Goal: Transaction & Acquisition: Subscribe to service/newsletter

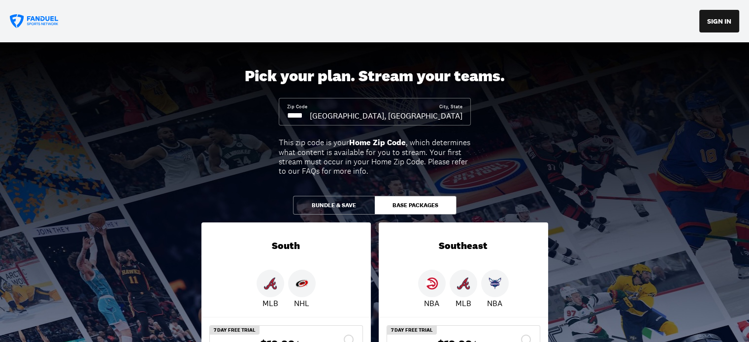
click at [310, 120] on input at bounding box center [298, 115] width 23 height 11
drag, startPoint x: 313, startPoint y: 116, endPoint x: 289, endPoint y: 117, distance: 23.2
click at [289, 118] on input at bounding box center [298, 115] width 23 height 11
drag, startPoint x: 290, startPoint y: 117, endPoint x: 310, endPoint y: 117, distance: 19.2
click at [310, 117] on input at bounding box center [298, 115] width 23 height 11
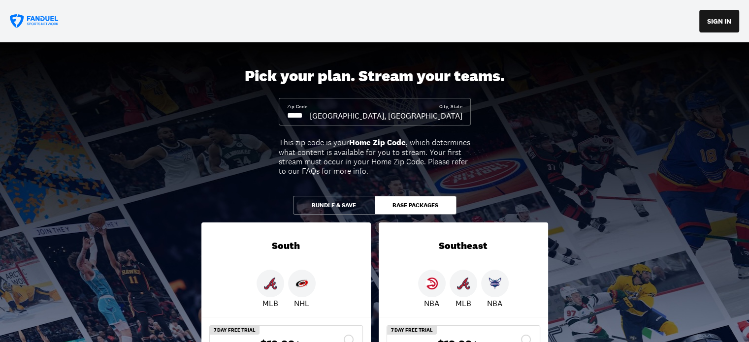
drag, startPoint x: 310, startPoint y: 114, endPoint x: 279, endPoint y: 114, distance: 31.0
click at [279, 114] on div "Zip Code City, State [GEOGRAPHIC_DATA], [GEOGRAPHIC_DATA]" at bounding box center [375, 112] width 192 height 28
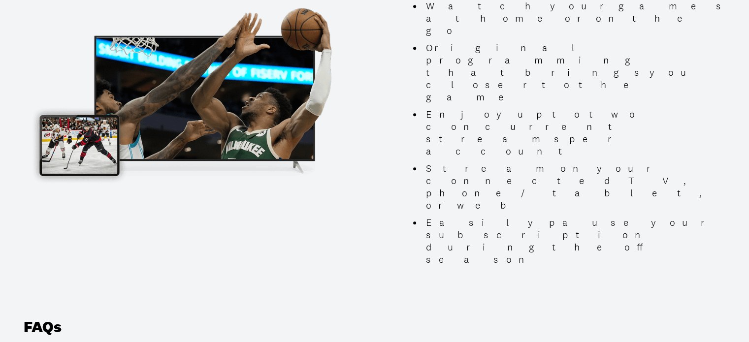
scroll to position [1034, 0]
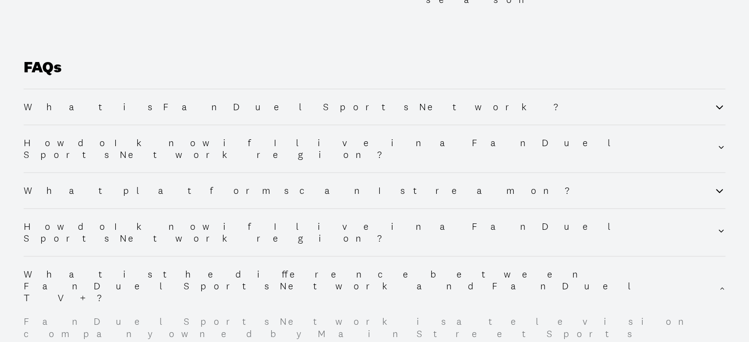
scroll to position [1280, 0]
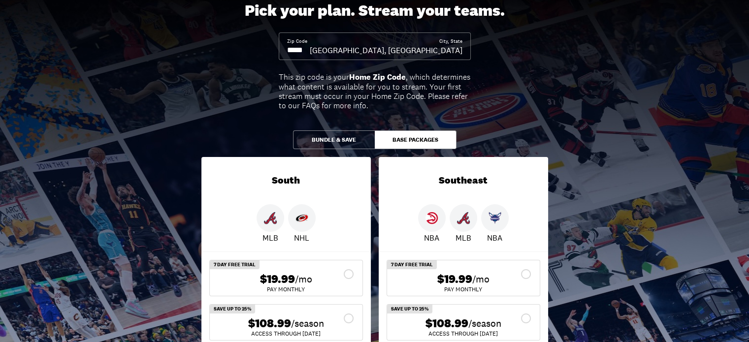
scroll to position [148, 0]
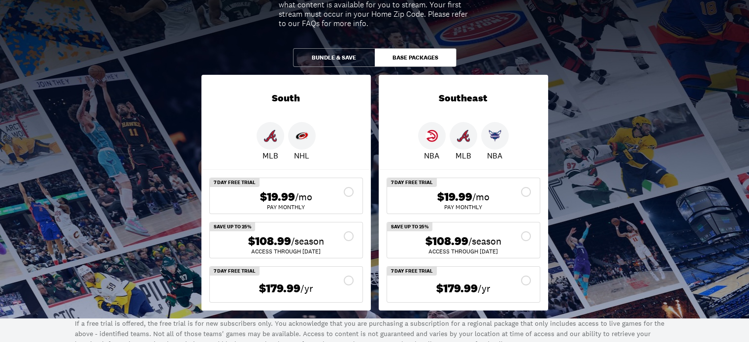
click at [338, 58] on button "Bundle & Save" at bounding box center [334, 57] width 82 height 19
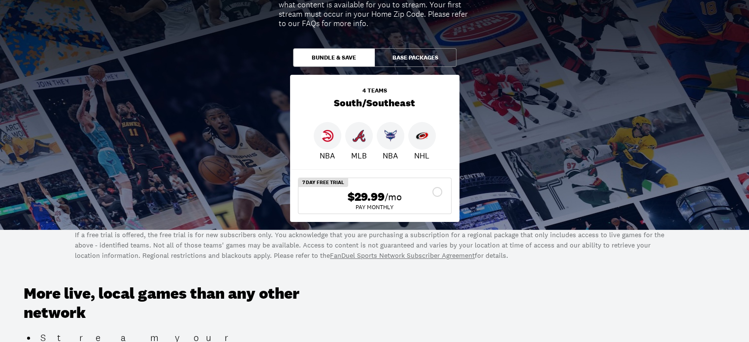
click at [424, 62] on button "Base Packages" at bounding box center [416, 57] width 82 height 19
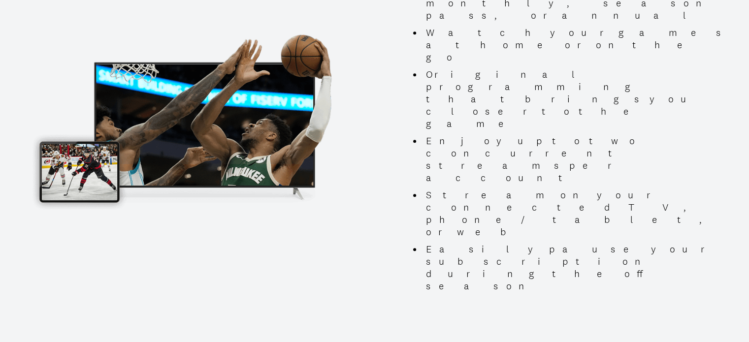
scroll to position [1034, 0]
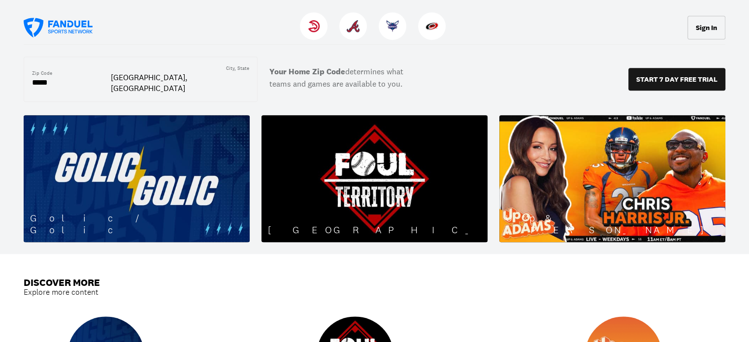
scroll to position [640, 0]
